Goal: Find specific page/section: Find specific page/section

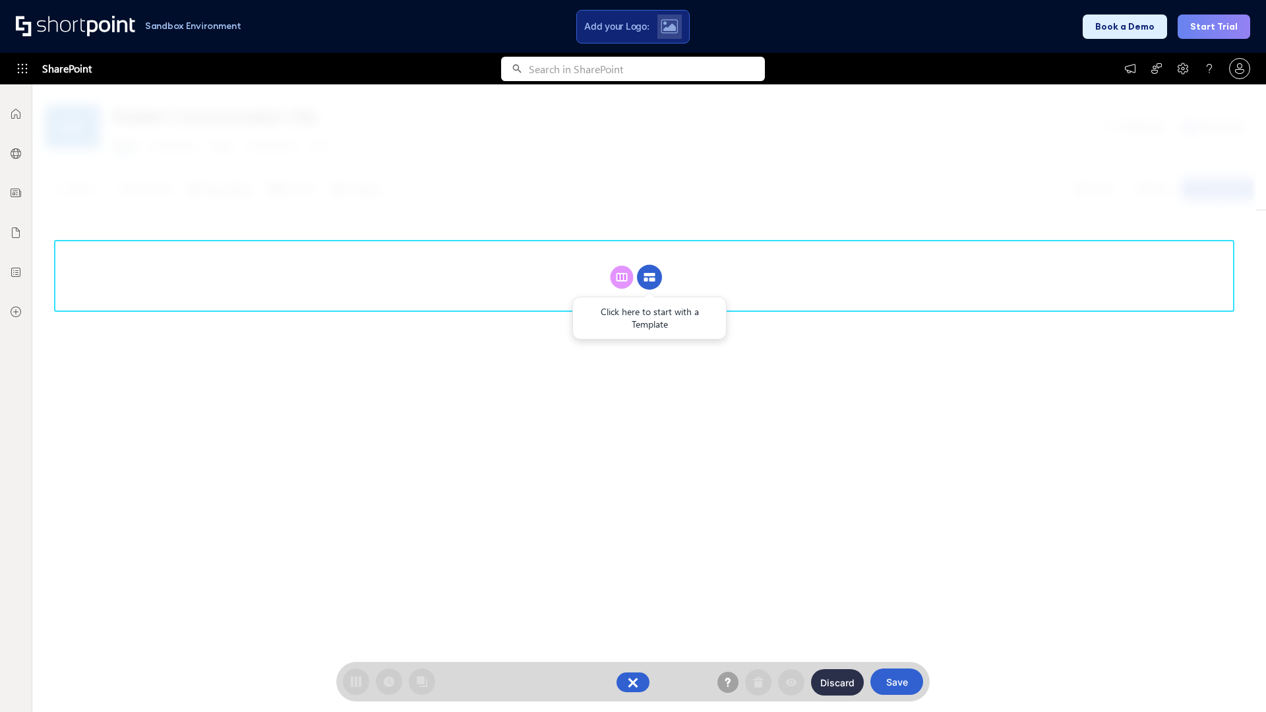
click at [650, 277] on circle at bounding box center [649, 277] width 25 height 25
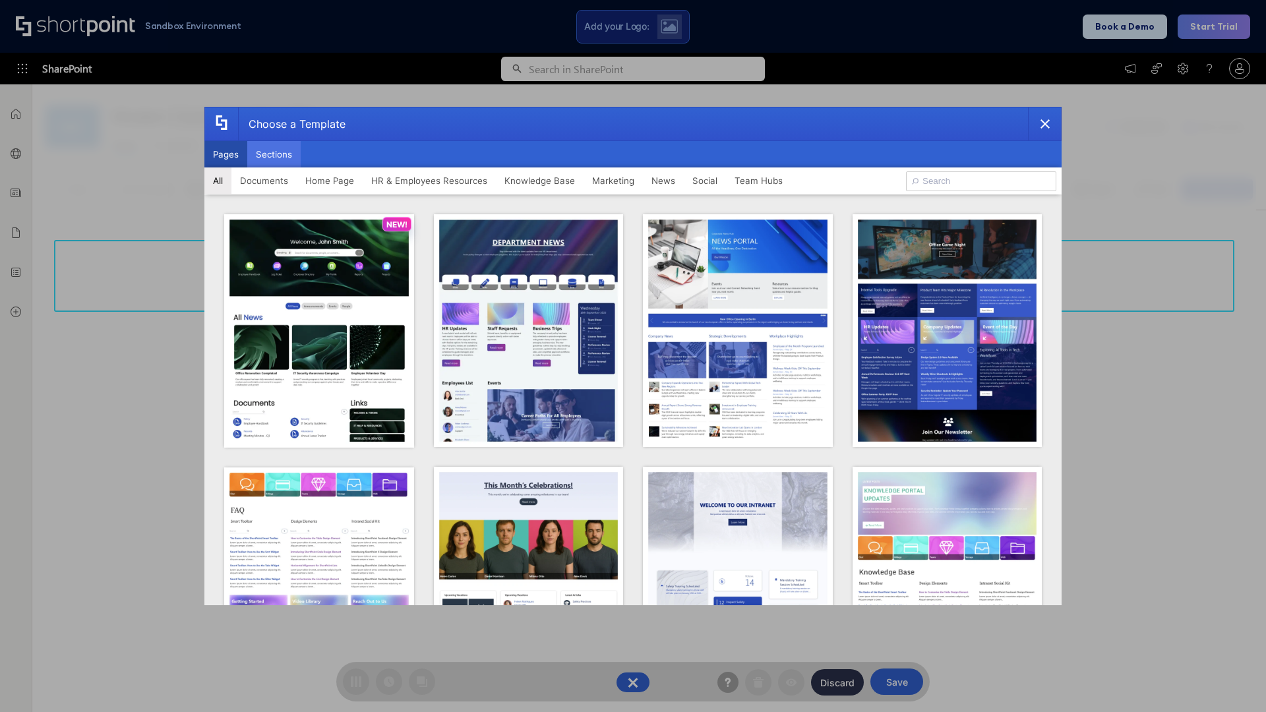
click at [274, 154] on button "Sections" at bounding box center [273, 154] width 53 height 26
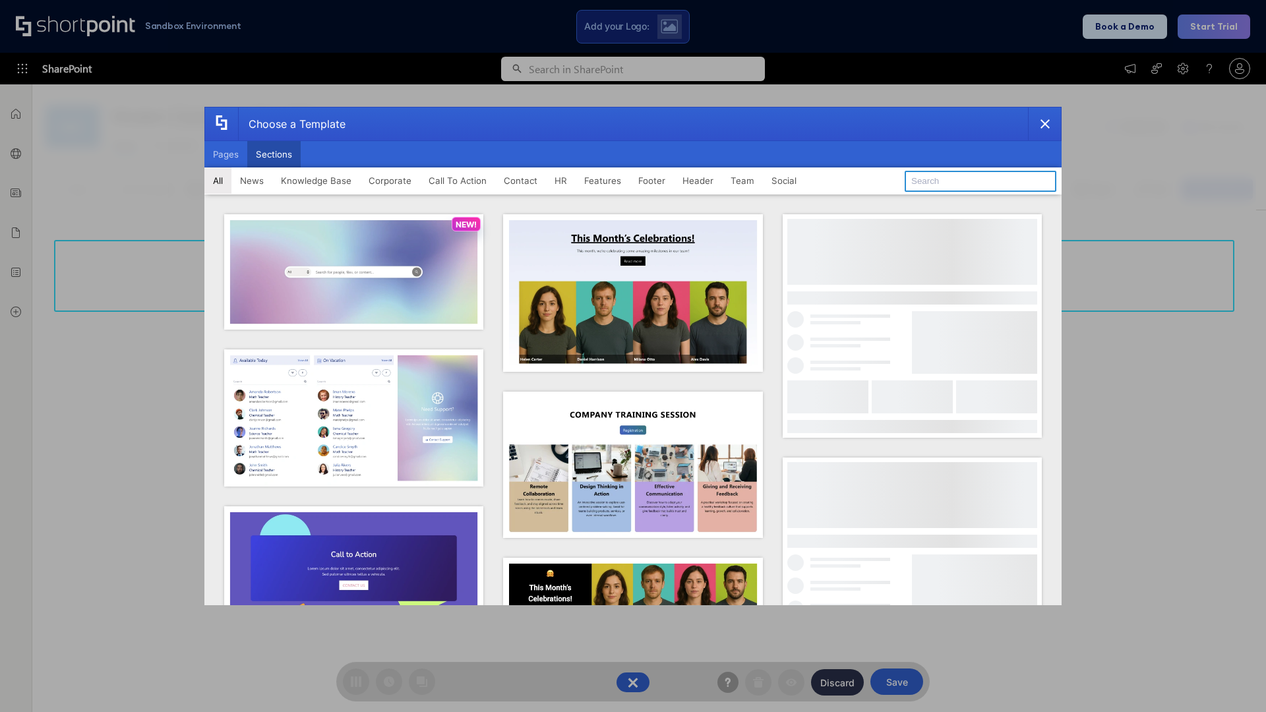
type input "Meet The Team 2"
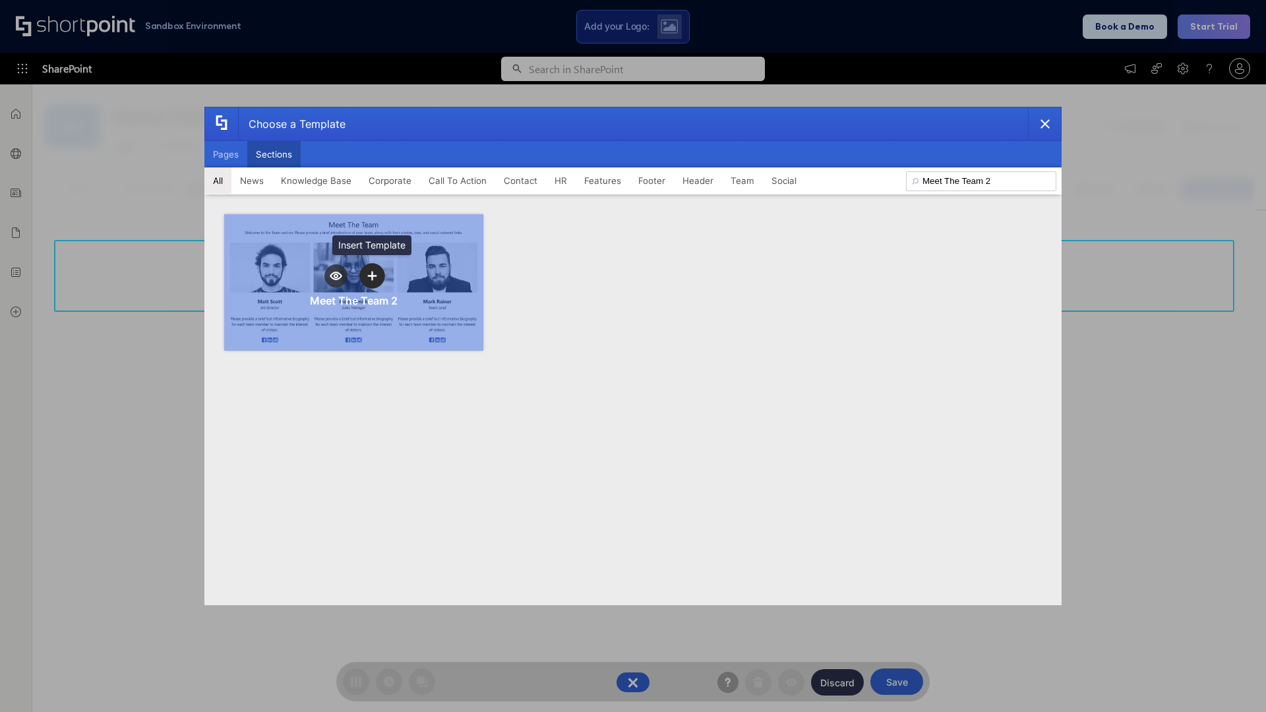
click at [372, 276] on icon "template selector" at bounding box center [371, 275] width 9 height 9
